Goal: Task Accomplishment & Management: Complete application form

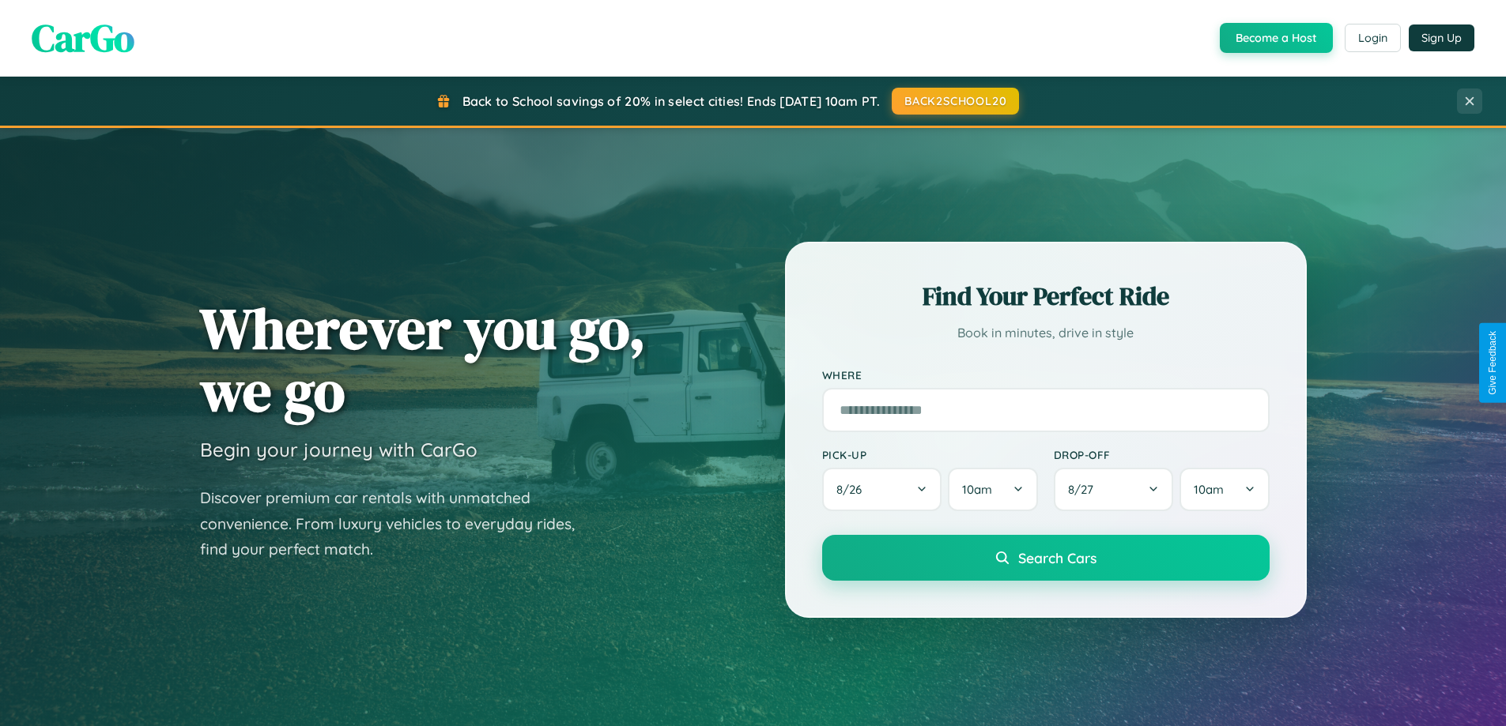
scroll to position [3041, 0]
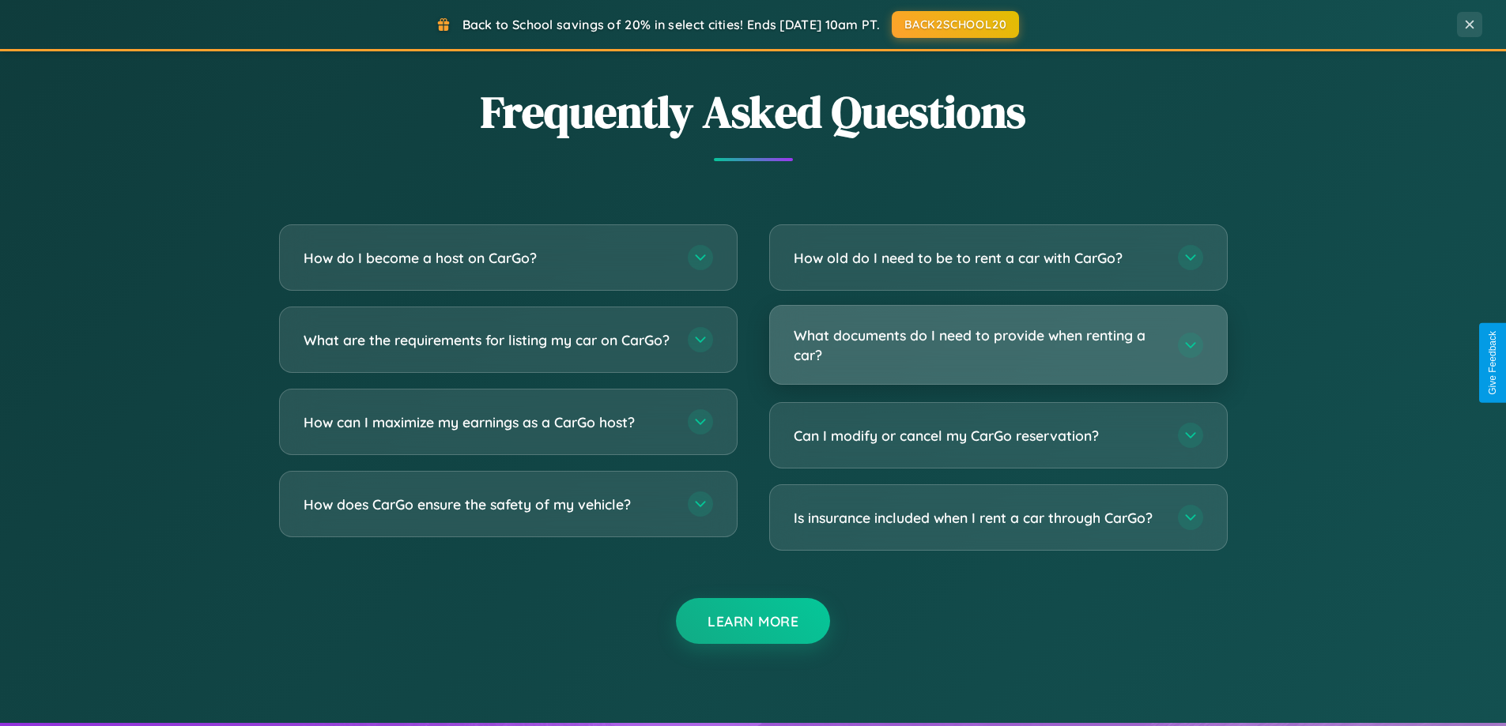
click at [997, 346] on h3 "What documents do I need to provide when renting a car?" at bounding box center [978, 345] width 368 height 39
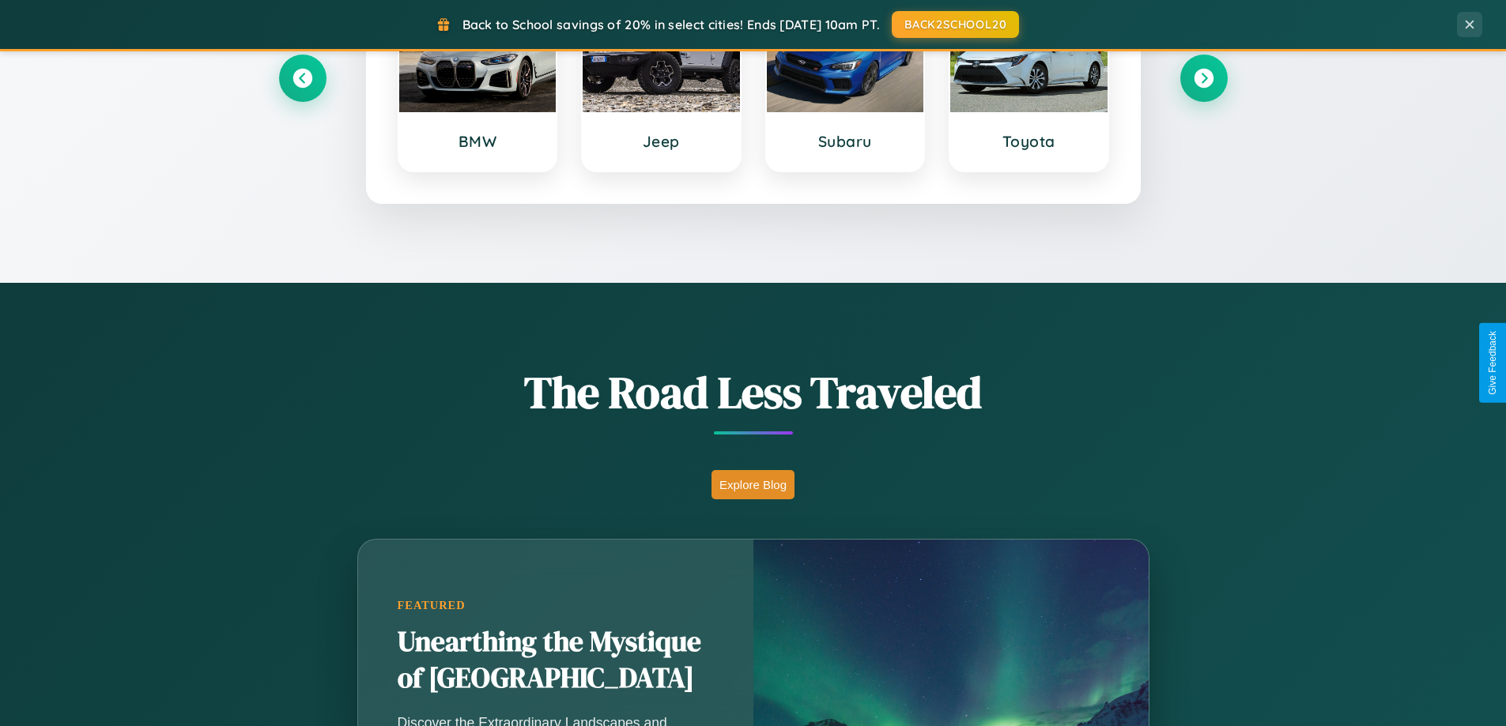
scroll to position [681, 0]
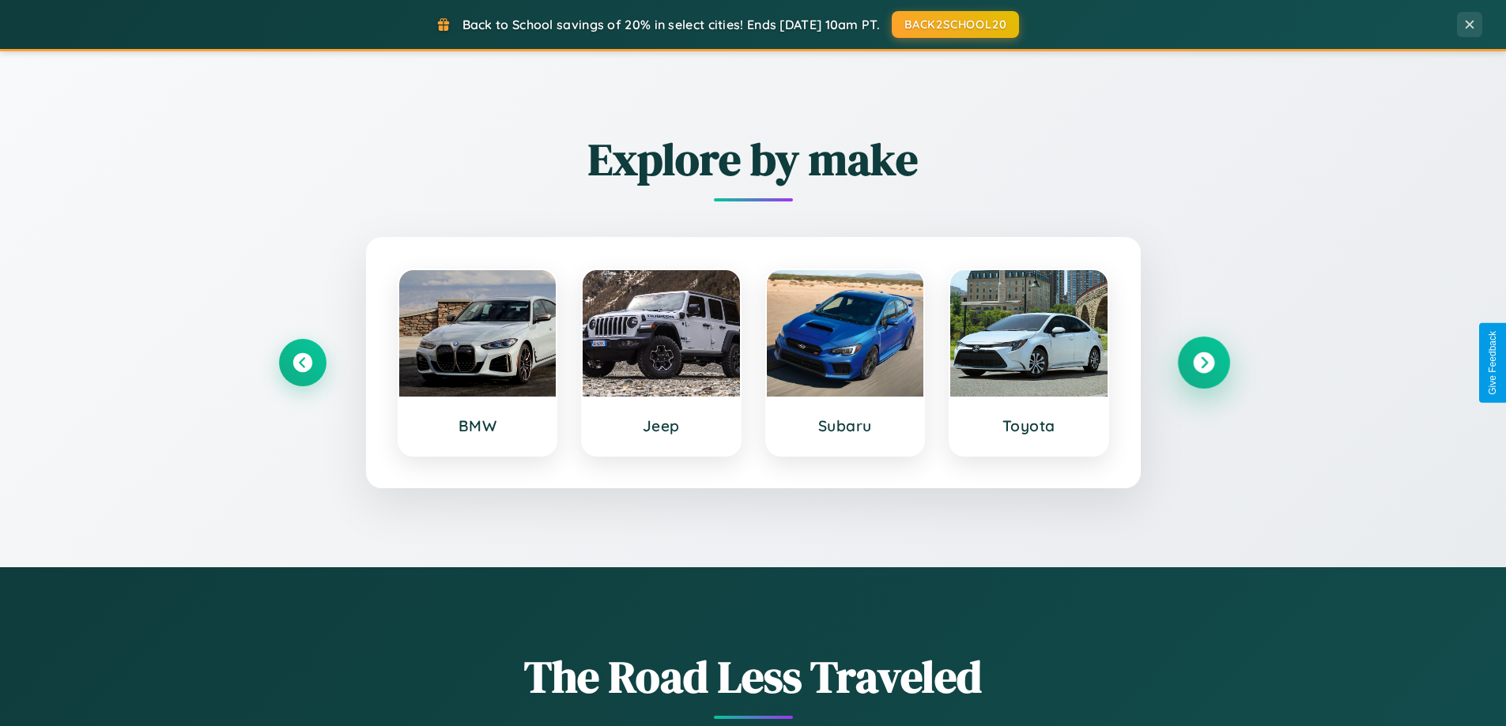
click at [1203, 363] on icon at bounding box center [1203, 363] width 21 height 21
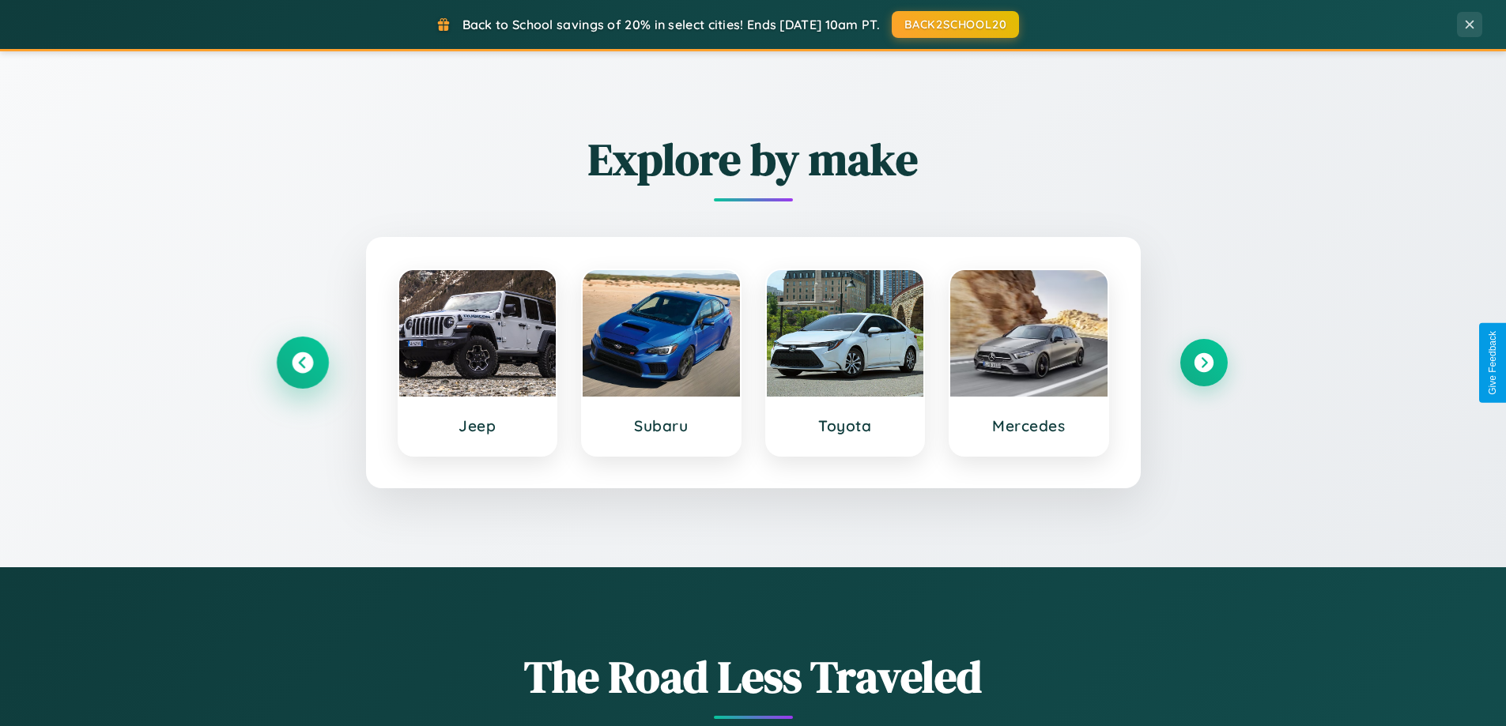
click at [302, 363] on icon at bounding box center [302, 363] width 21 height 21
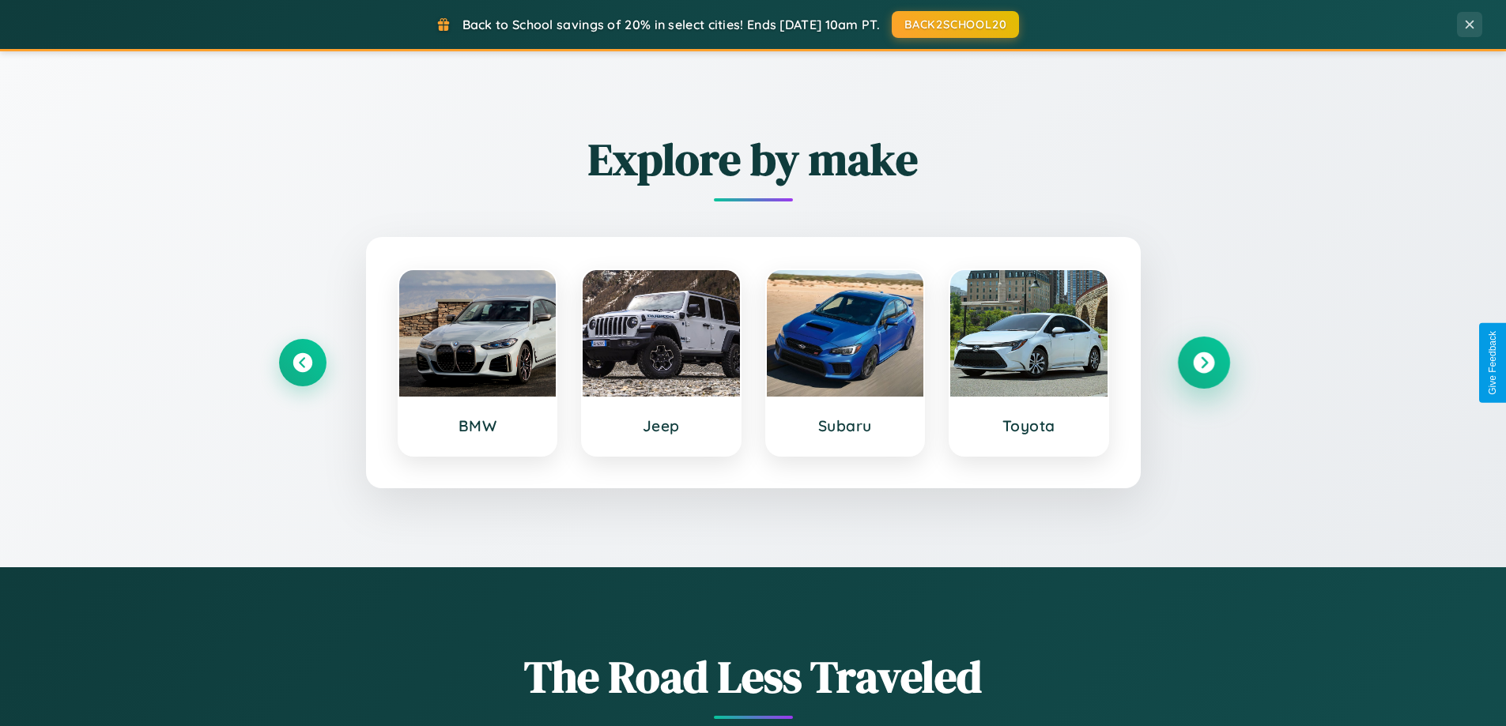
click at [1203, 363] on icon at bounding box center [1203, 363] width 21 height 21
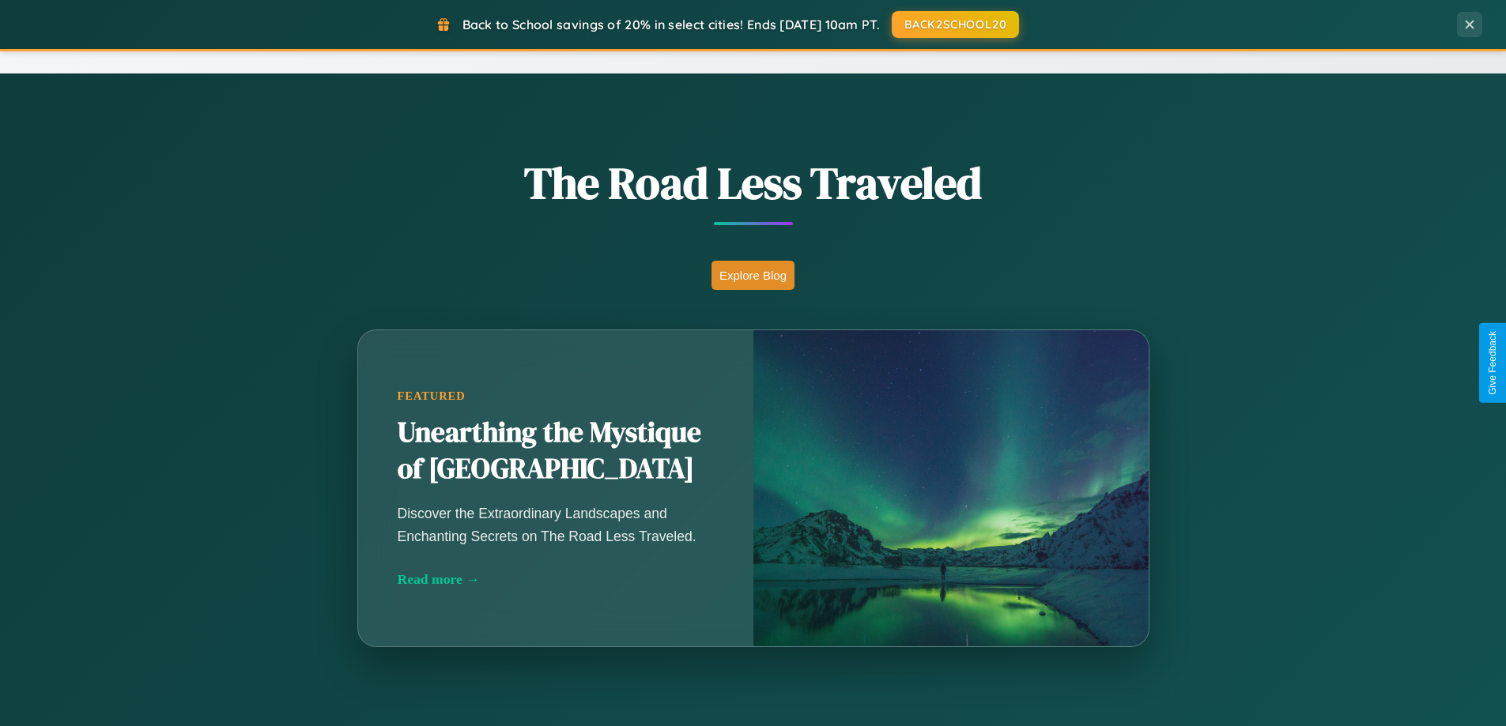
scroll to position [2540, 0]
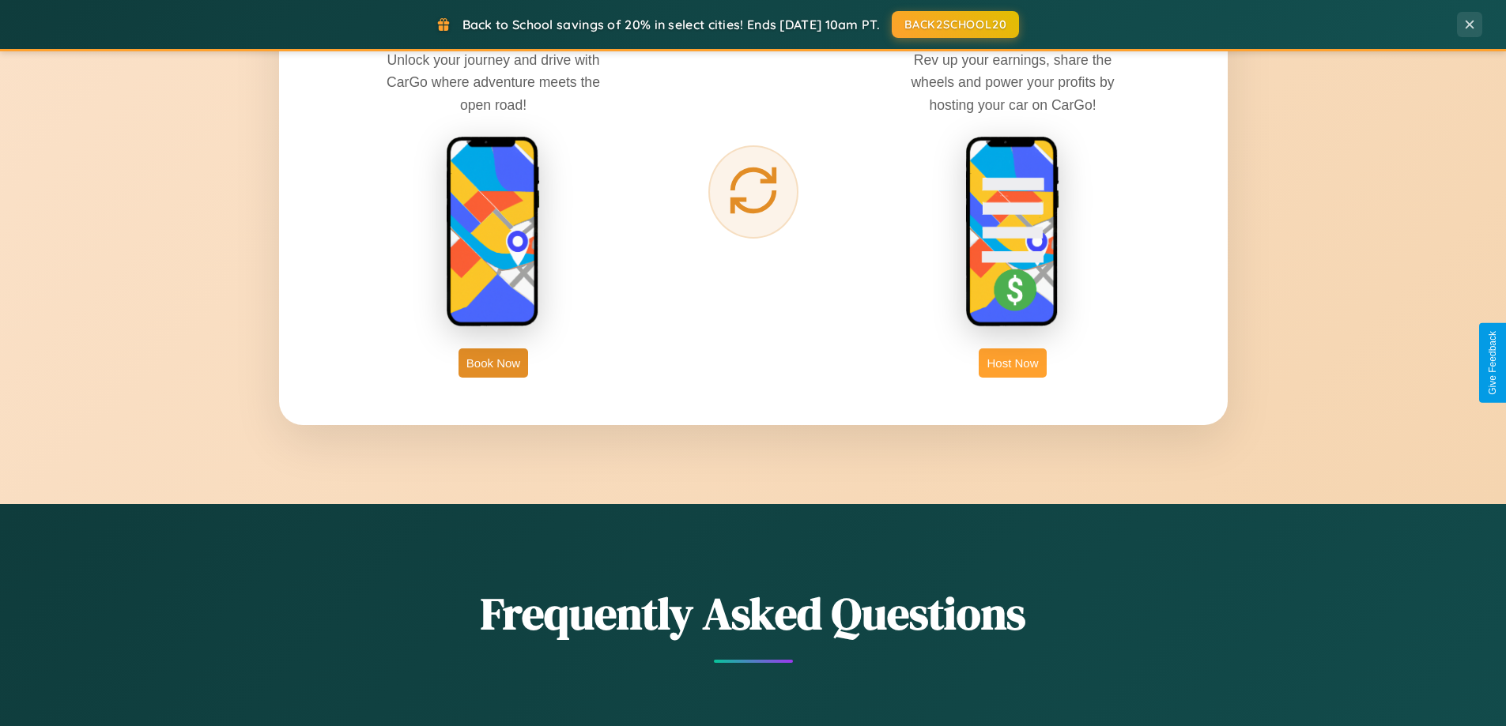
click at [1013, 363] on button "Host Now" at bounding box center [1012, 363] width 67 height 29
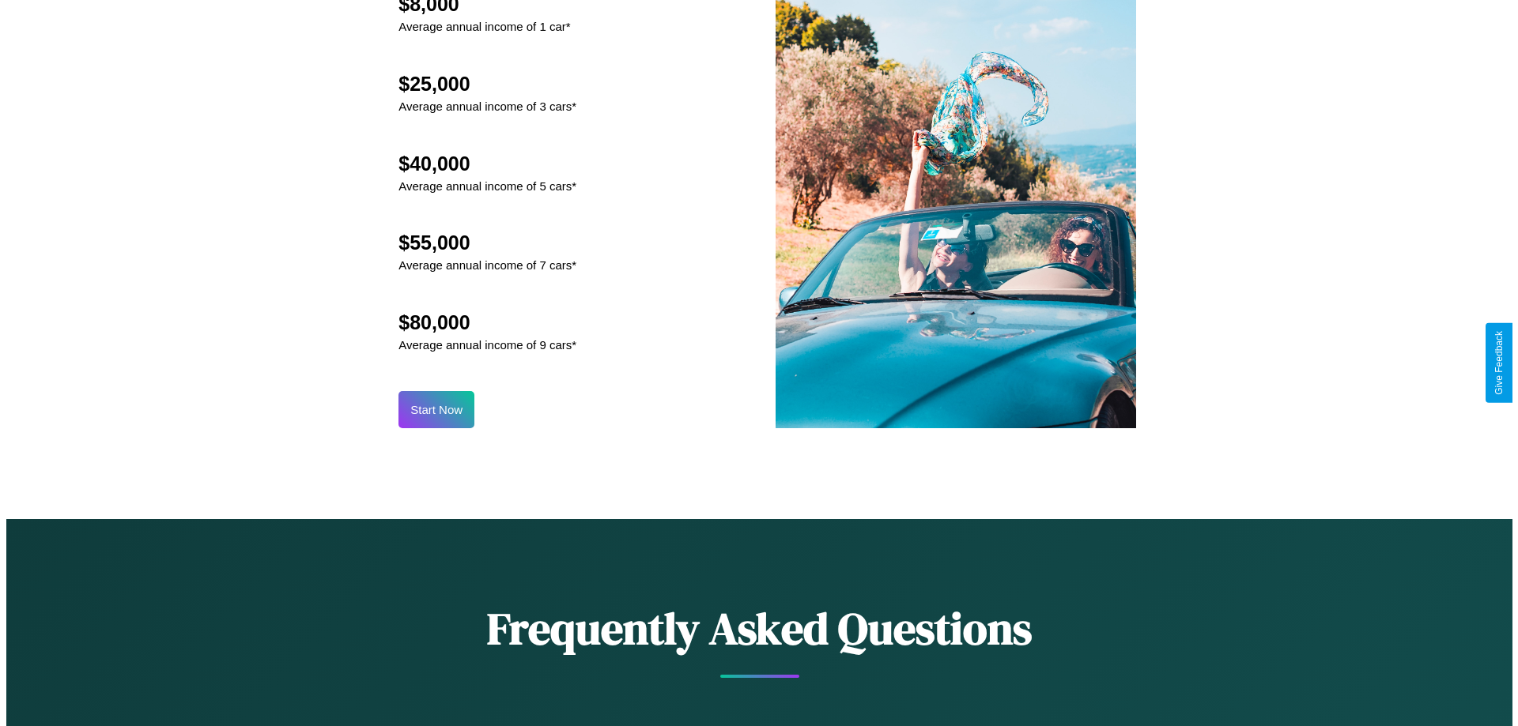
scroll to position [1648, 0]
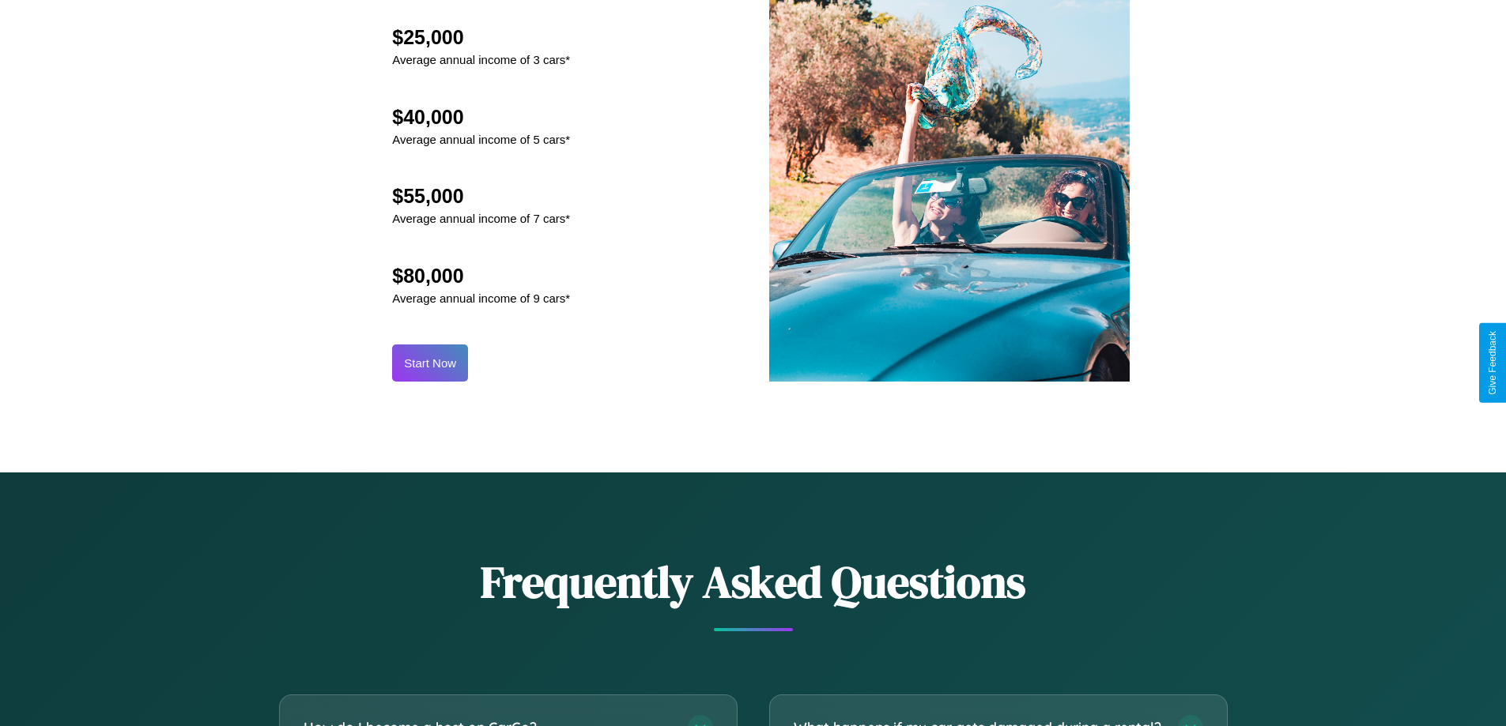
click at [430, 363] on button "Start Now" at bounding box center [430, 363] width 76 height 37
